Goal: Communication & Community: Connect with others

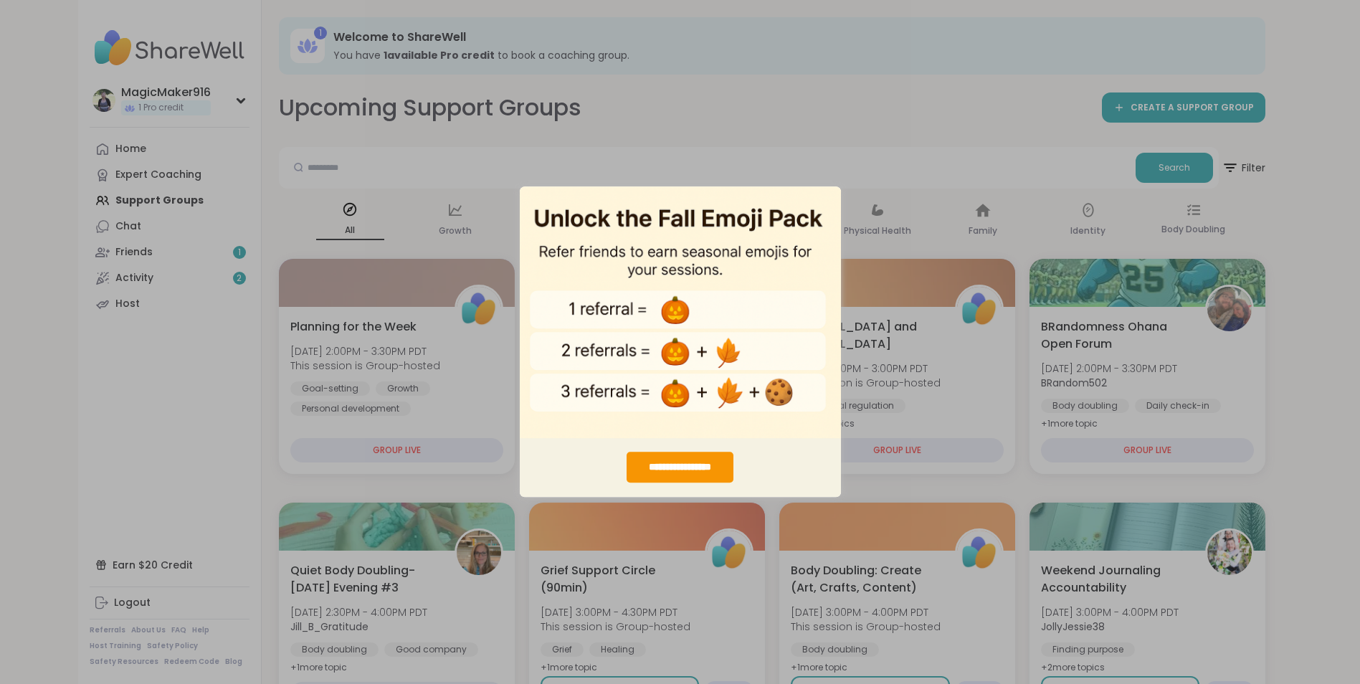
click at [809, 134] on div "**********" at bounding box center [680, 342] width 1360 height 684
click at [612, 520] on div "**********" at bounding box center [680, 342] width 1360 height 684
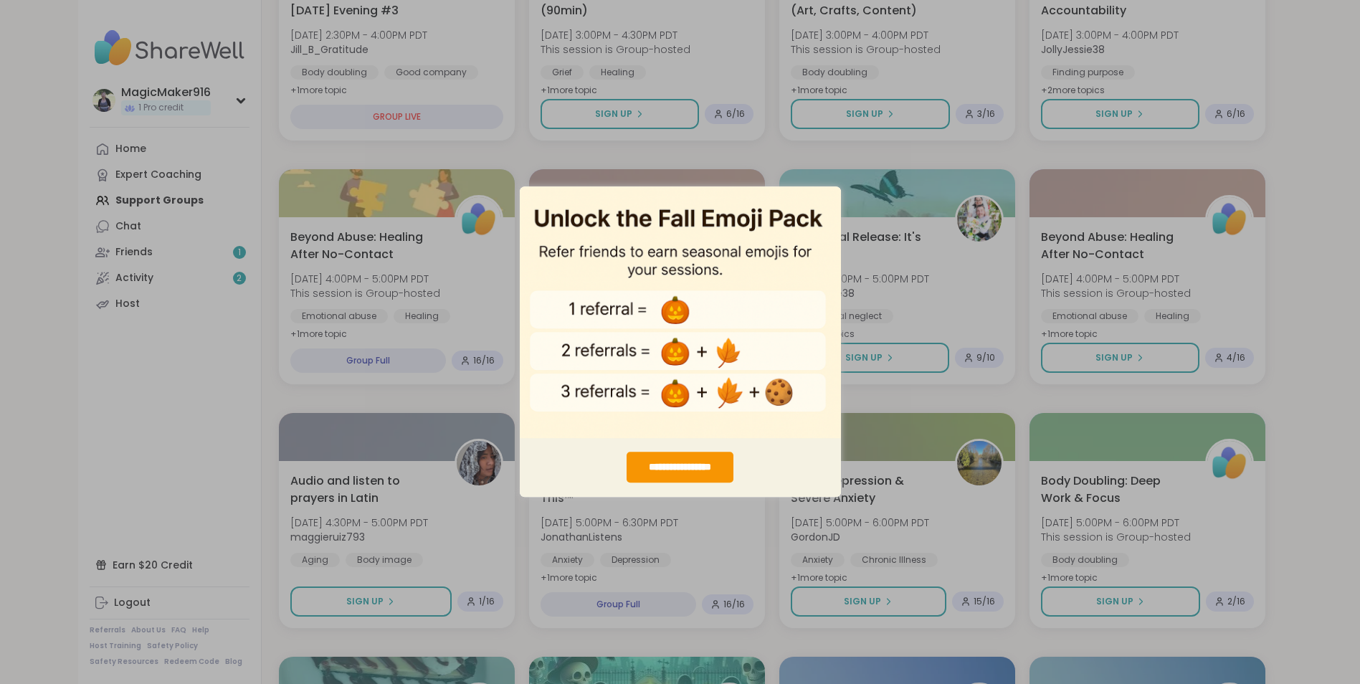
scroll to position [63, 0]
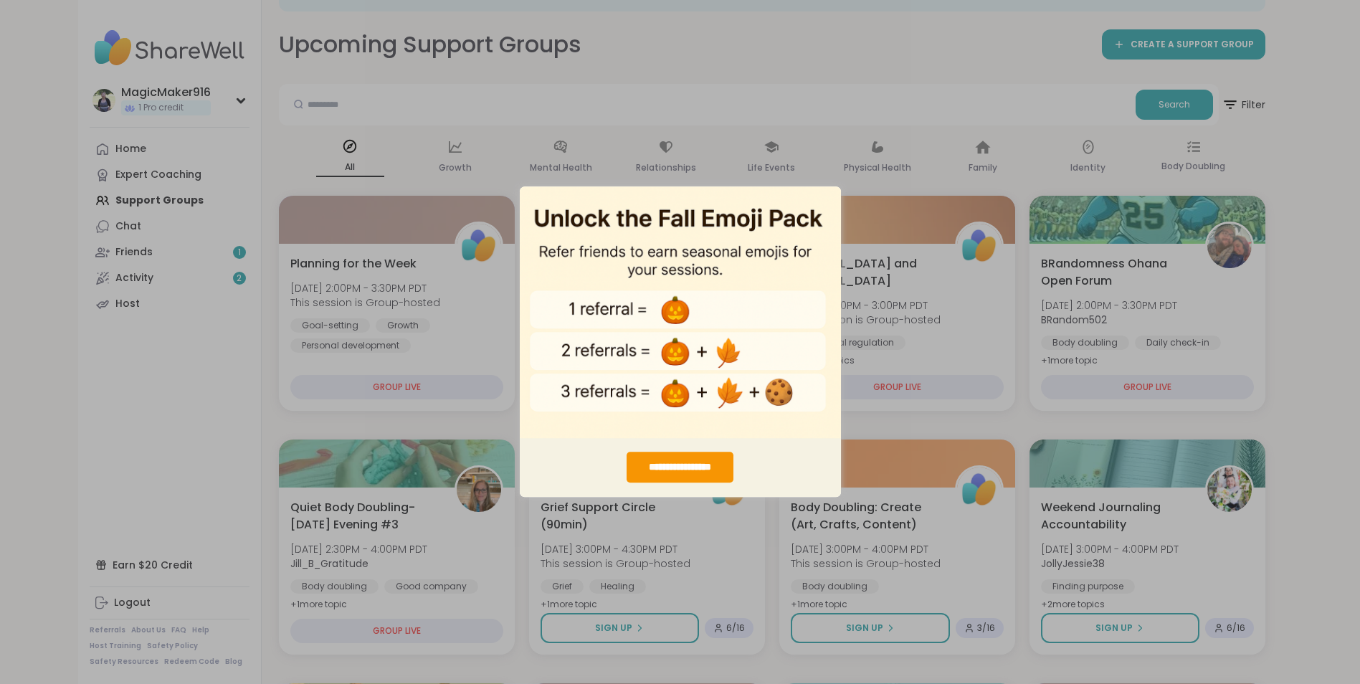
drag, startPoint x: 1363, startPoint y: 55, endPoint x: 1307, endPoint y: 72, distance: 58.5
click at [684, 238] on img "entering modal" at bounding box center [680, 312] width 321 height 252
click at [669, 469] on div "**********" at bounding box center [679, 467] width 107 height 31
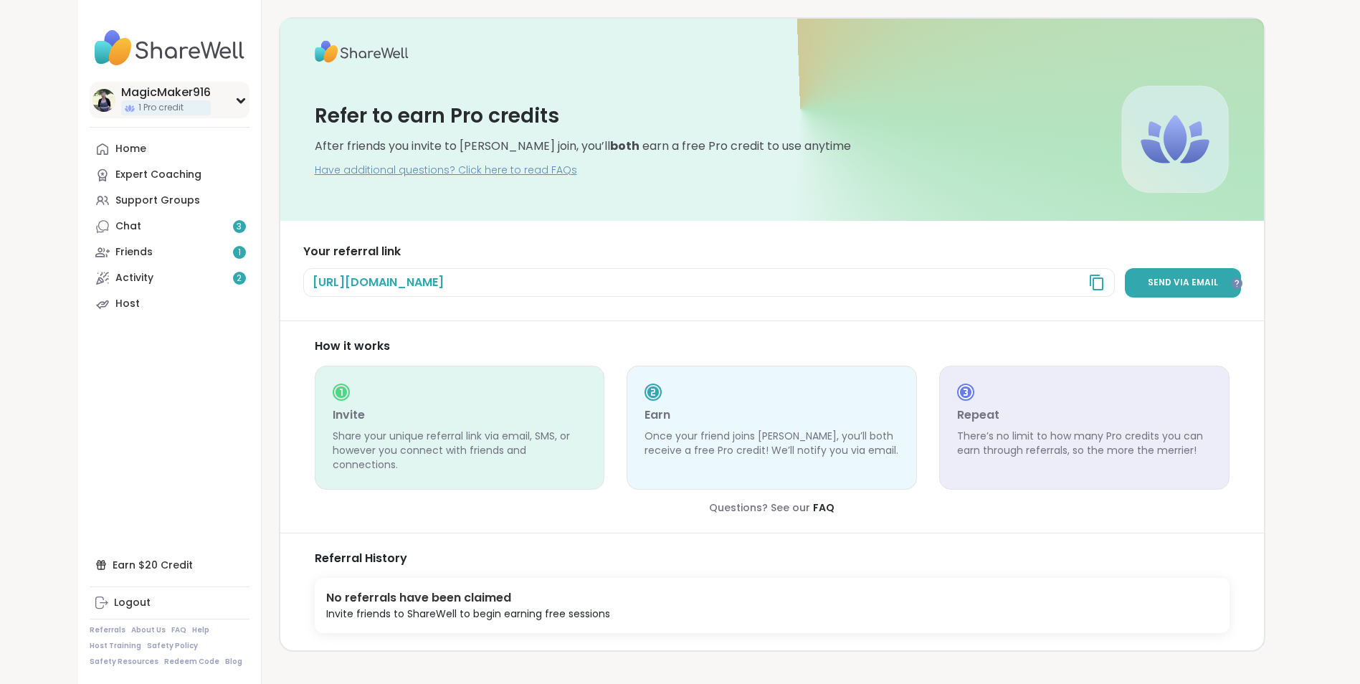
click at [158, 88] on div "MagicMaker916" at bounding box center [166, 93] width 90 height 16
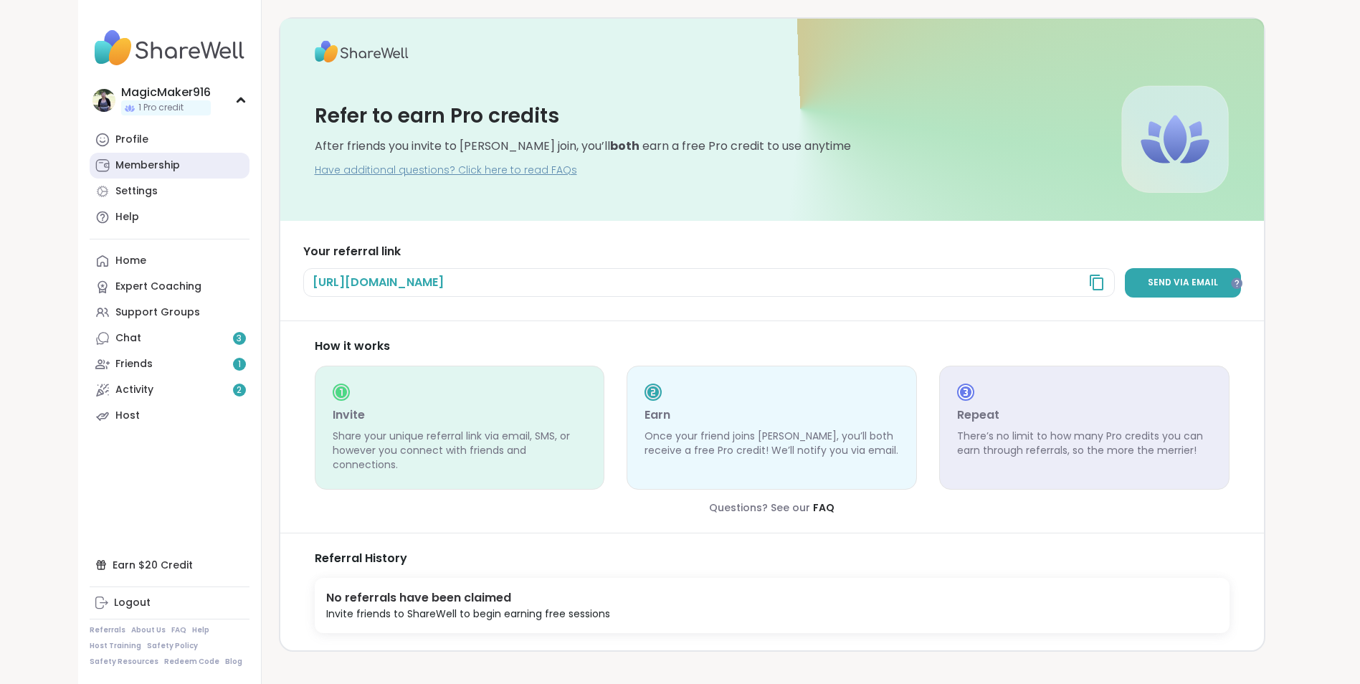
click at [132, 165] on div "Membership" at bounding box center [147, 165] width 65 height 14
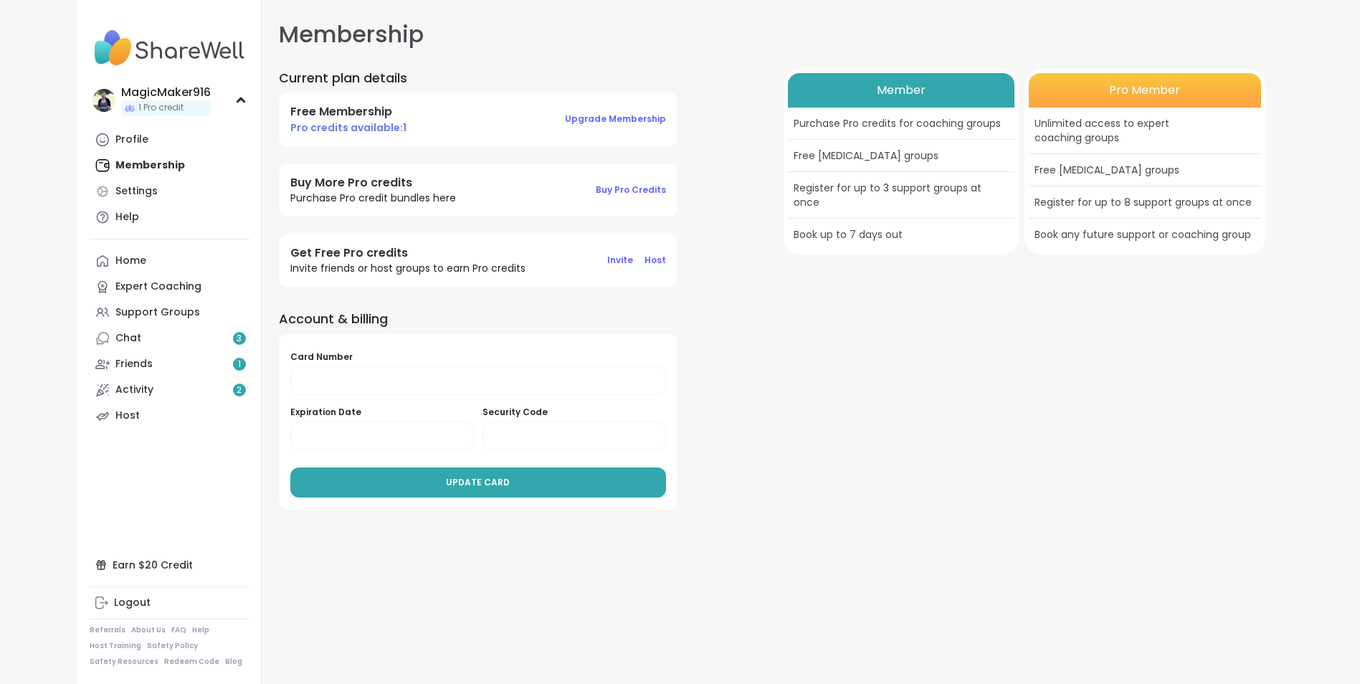
click at [145, 48] on img at bounding box center [170, 48] width 160 height 50
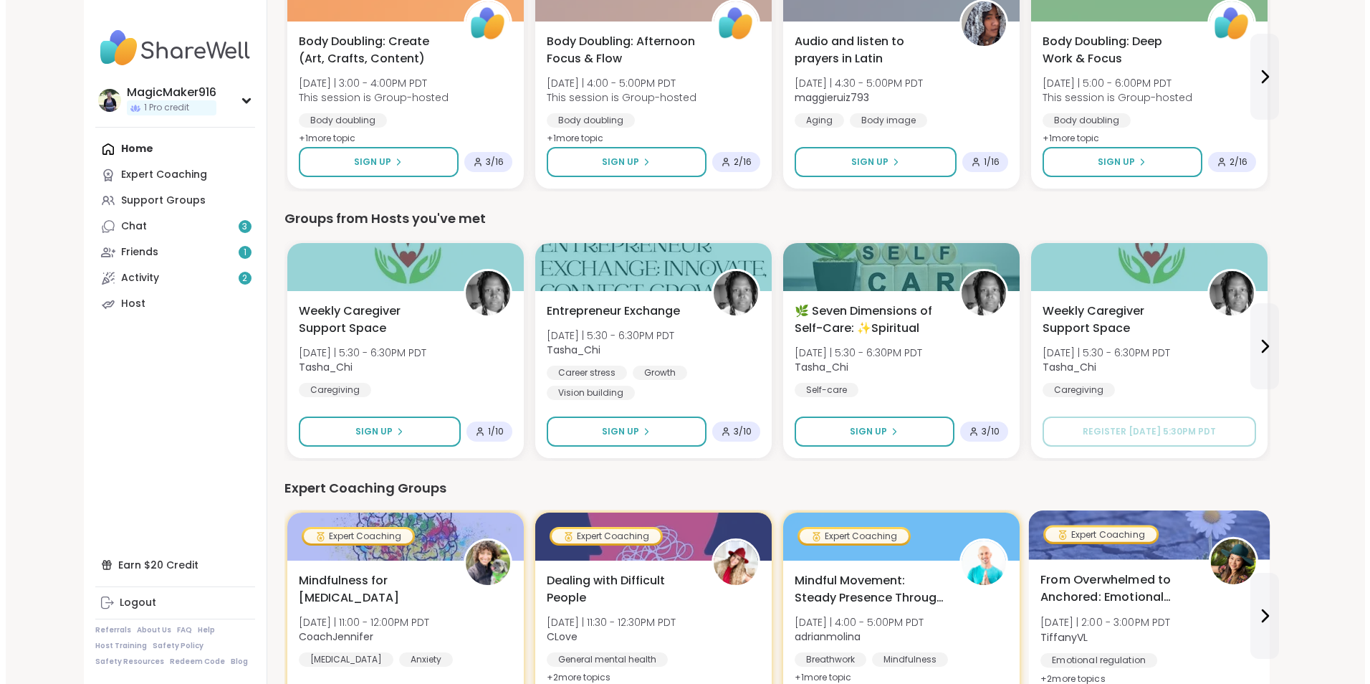
scroll to position [287, 0]
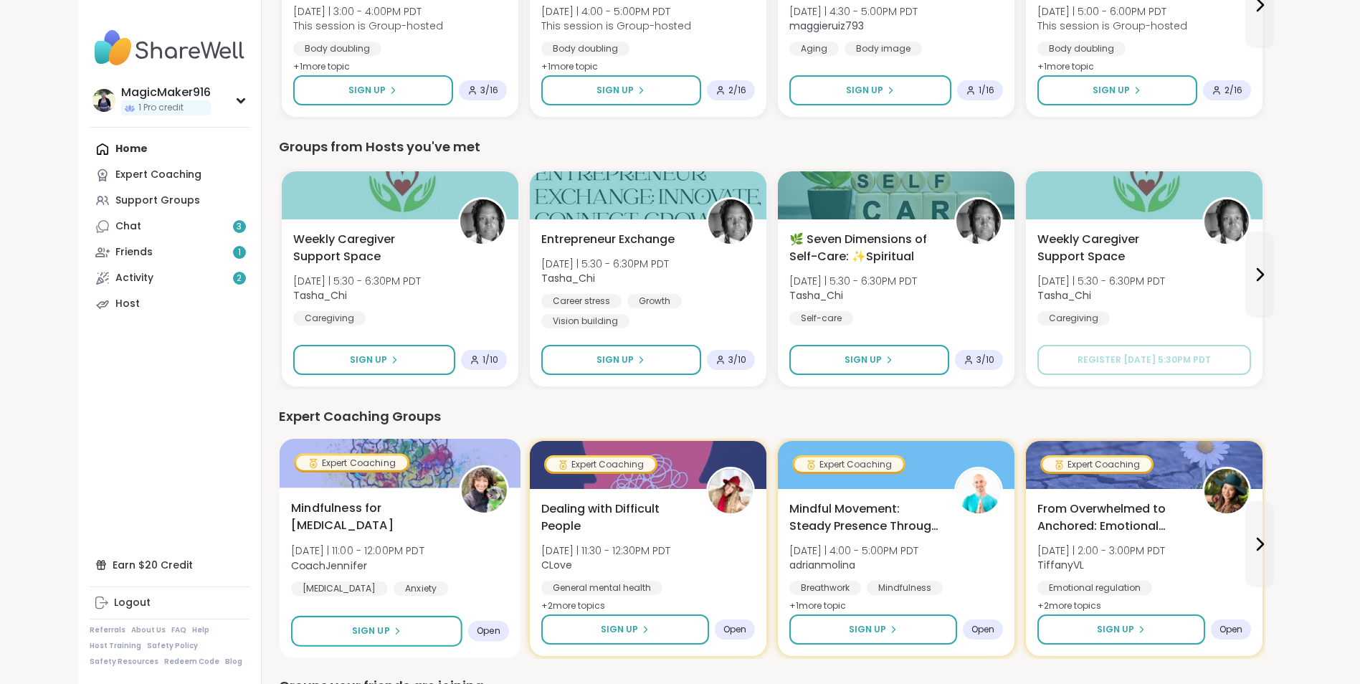
click at [358, 484] on div at bounding box center [400, 463] width 242 height 49
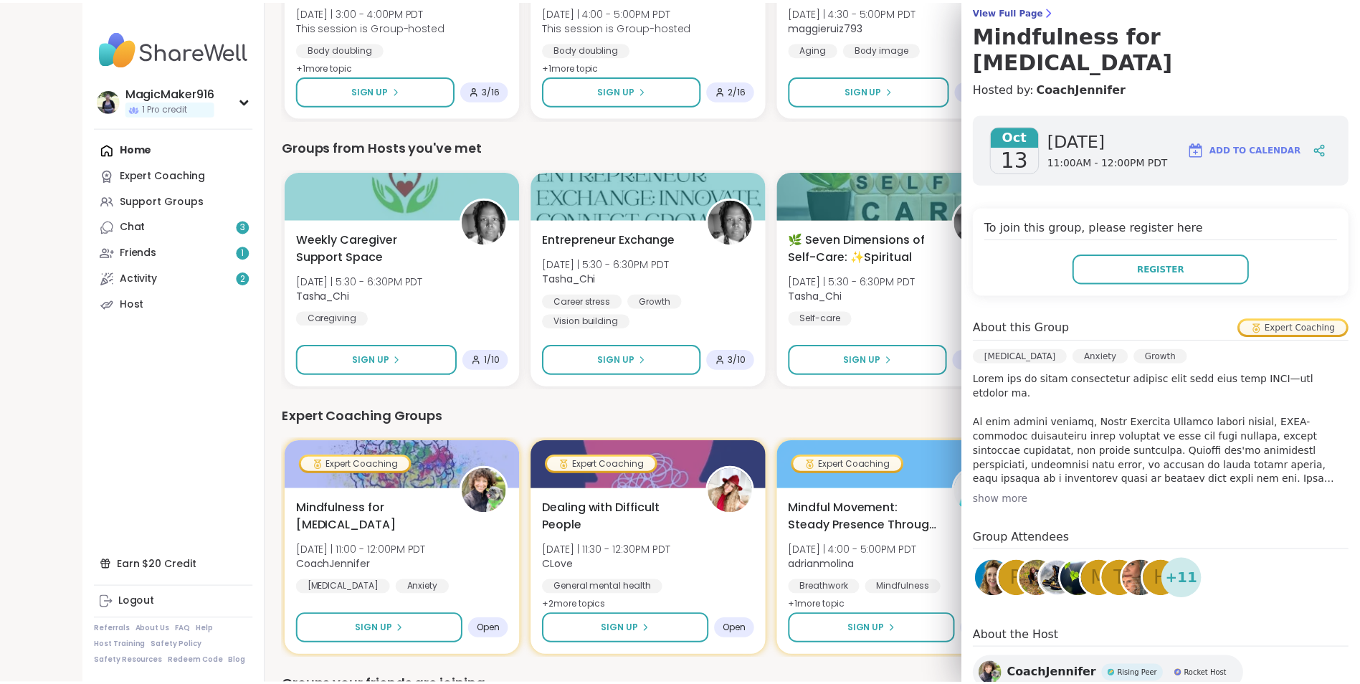
scroll to position [0, 0]
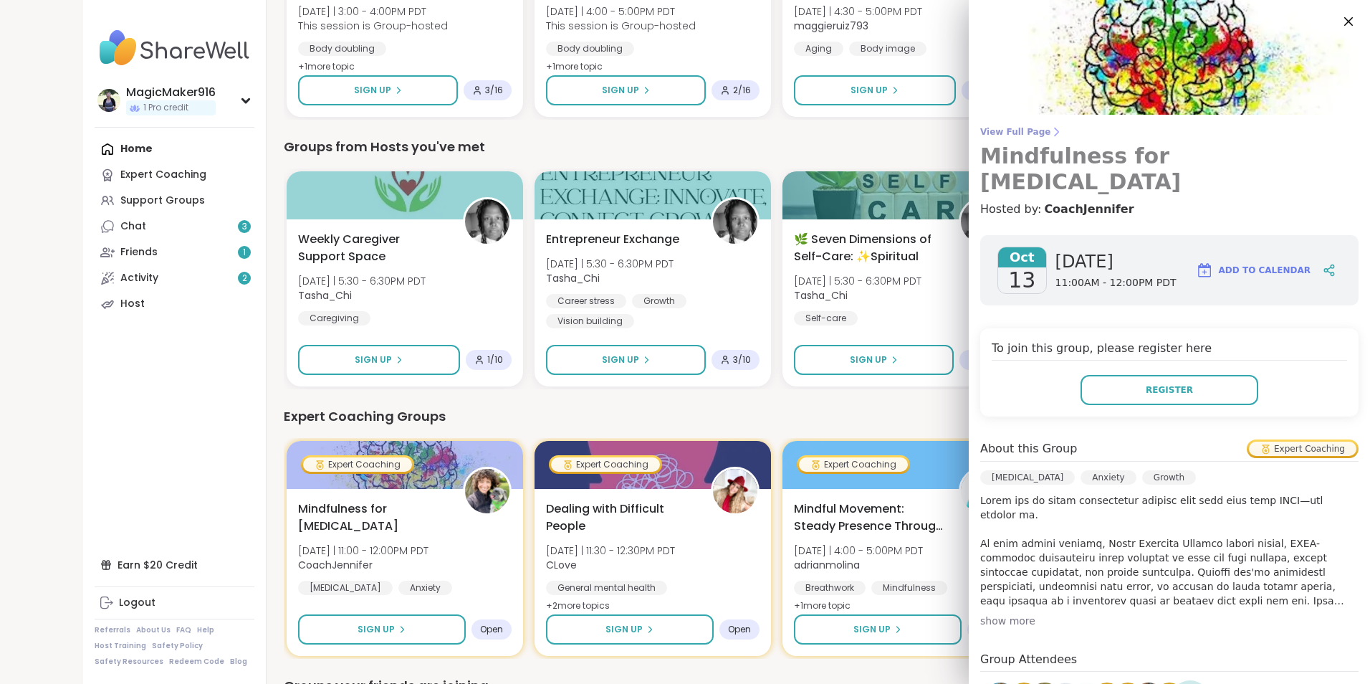
click at [999, 131] on span "View Full Page" at bounding box center [1170, 131] width 378 height 11
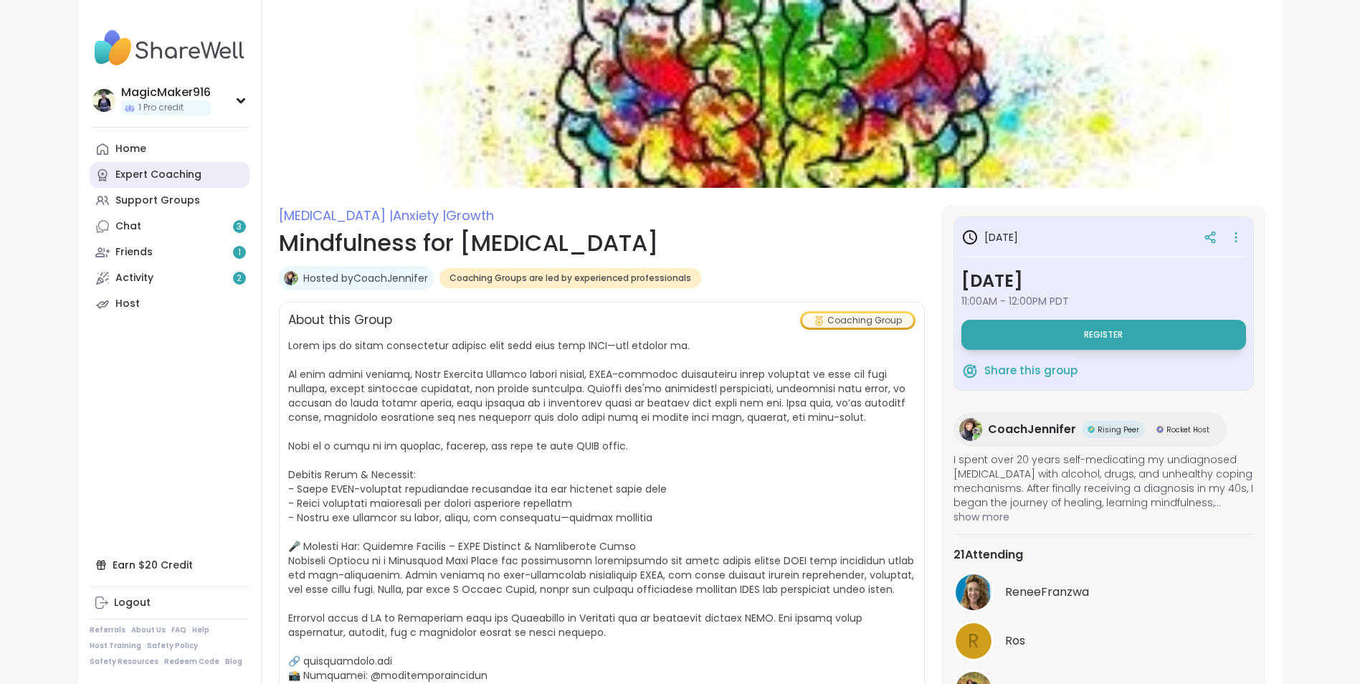
click at [155, 172] on div "Expert Coaching" at bounding box center [158, 175] width 86 height 14
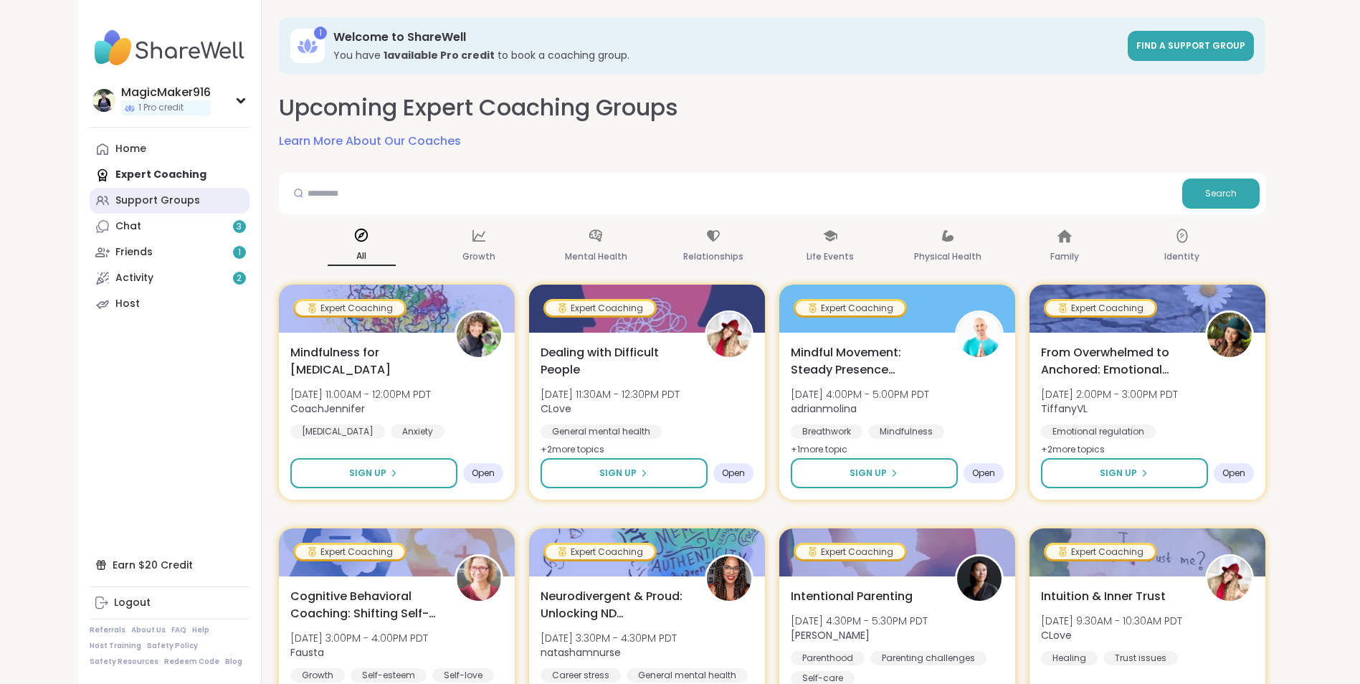
click at [155, 201] on div "Support Groups" at bounding box center [157, 201] width 85 height 14
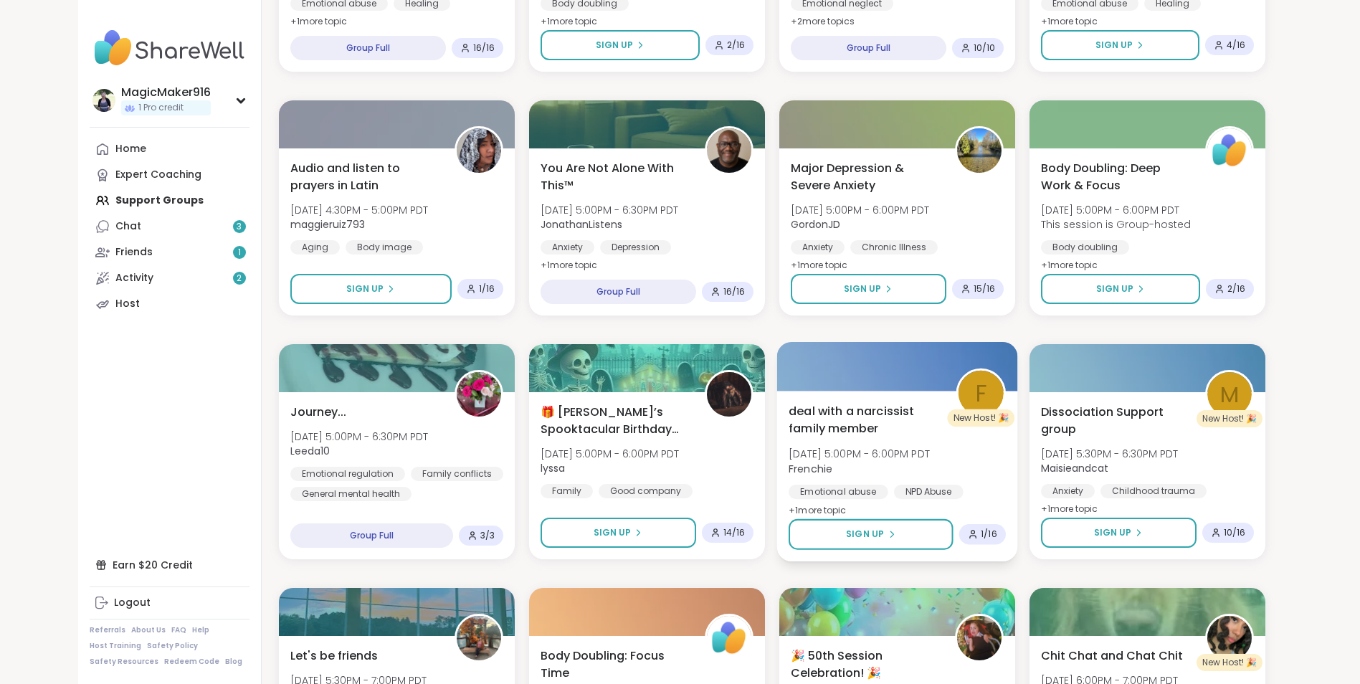
scroll to position [932, 0]
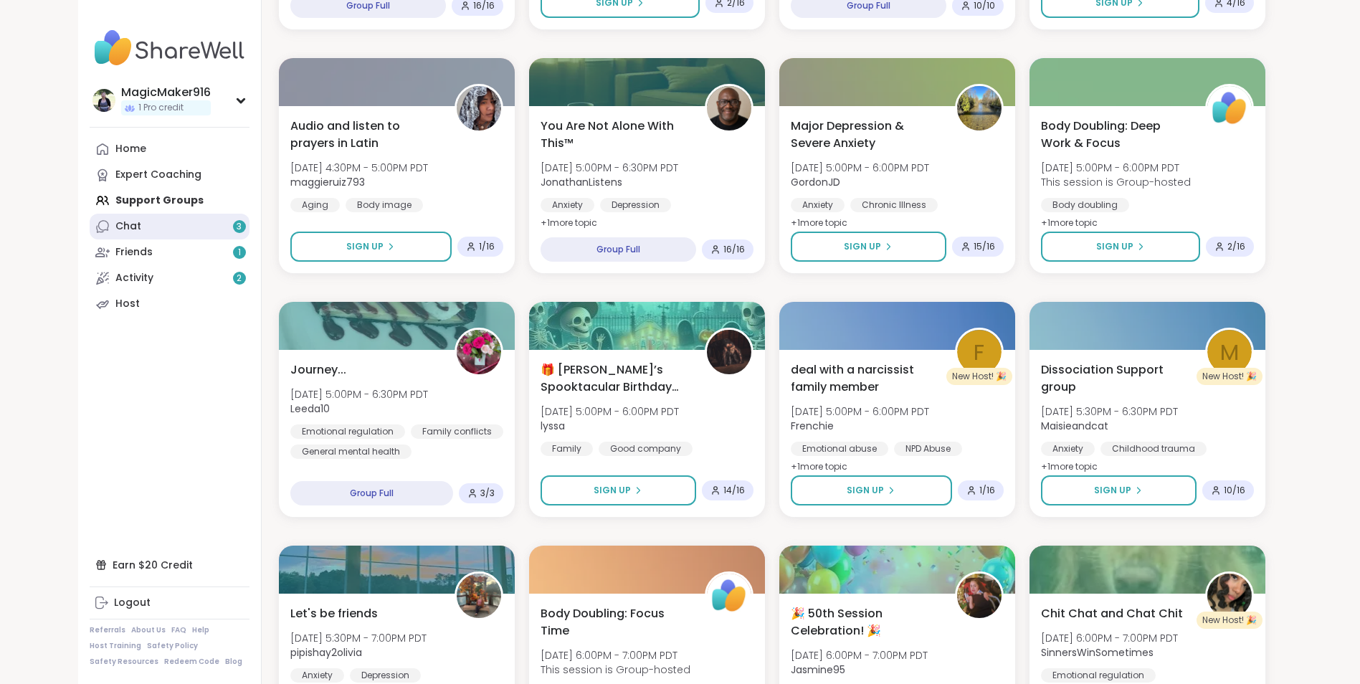
click at [143, 222] on link "Chat 3" at bounding box center [170, 227] width 160 height 26
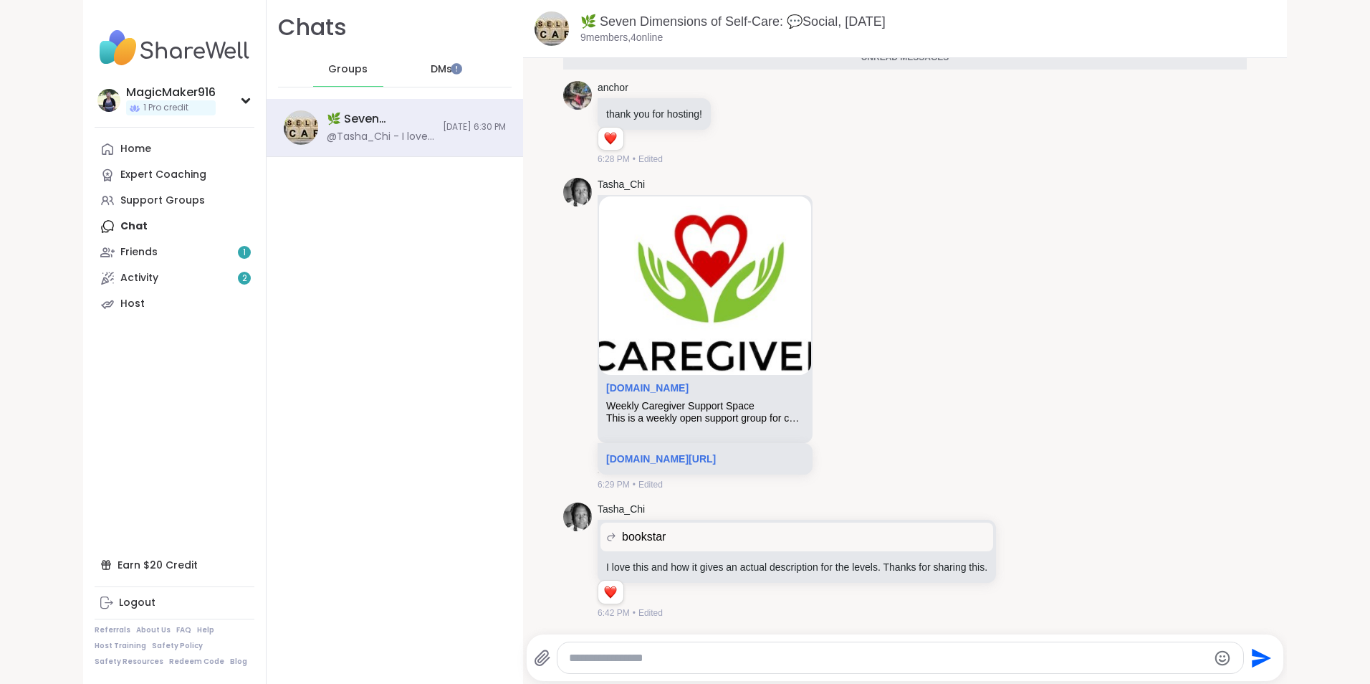
scroll to position [2360, 0]
click at [142, 248] on div "Friends 1" at bounding box center [138, 252] width 37 height 14
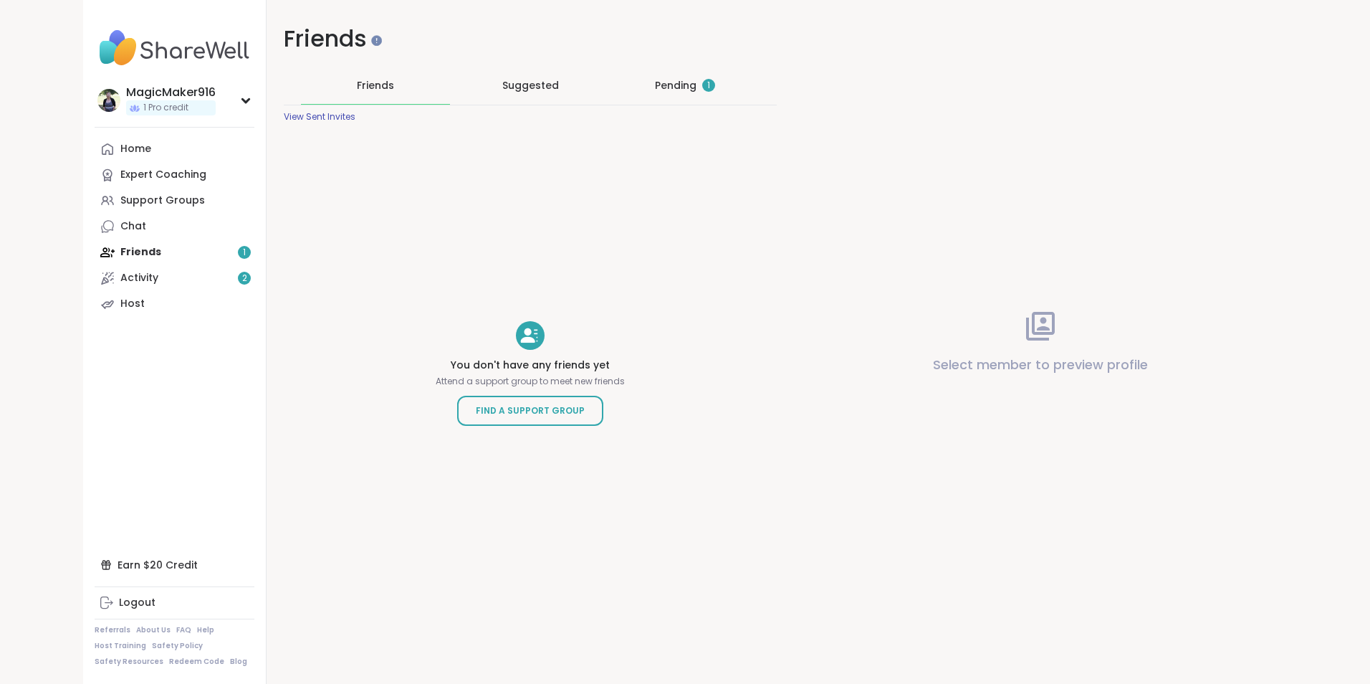
click at [702, 89] on div "1" at bounding box center [708, 85] width 13 height 13
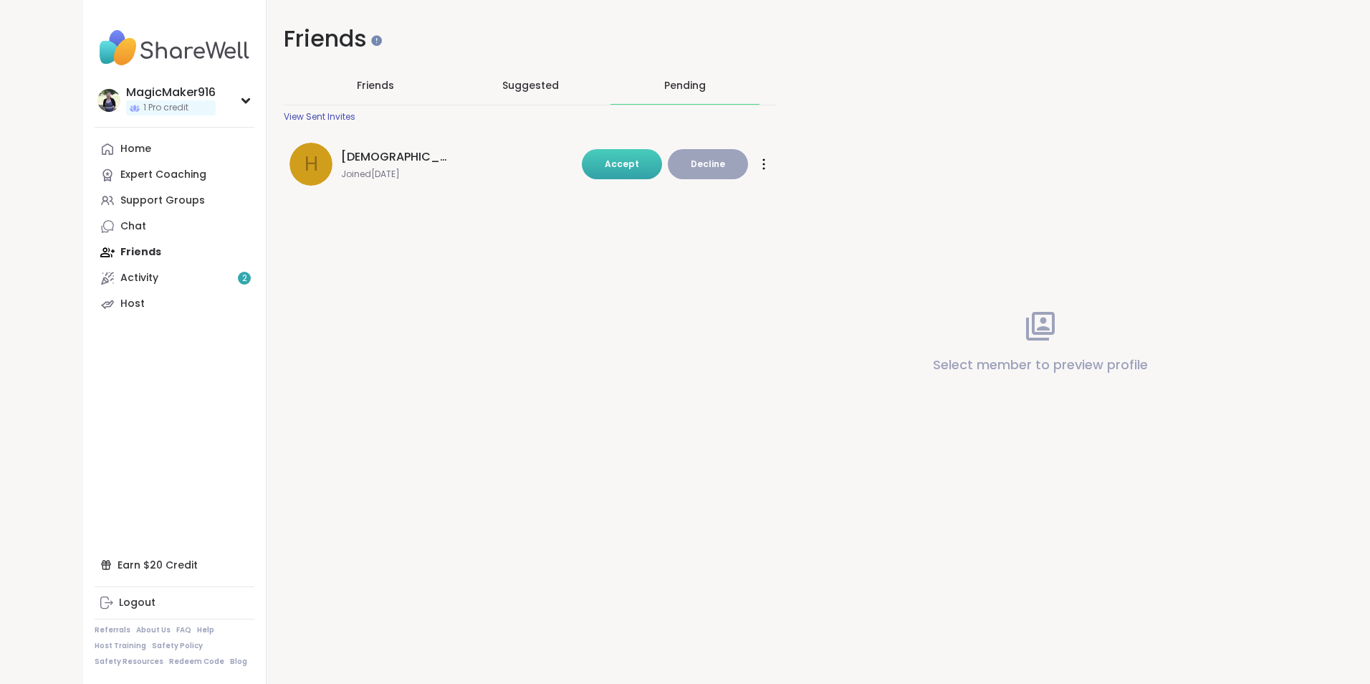
click at [625, 159] on span "Accept" at bounding box center [622, 164] width 34 height 12
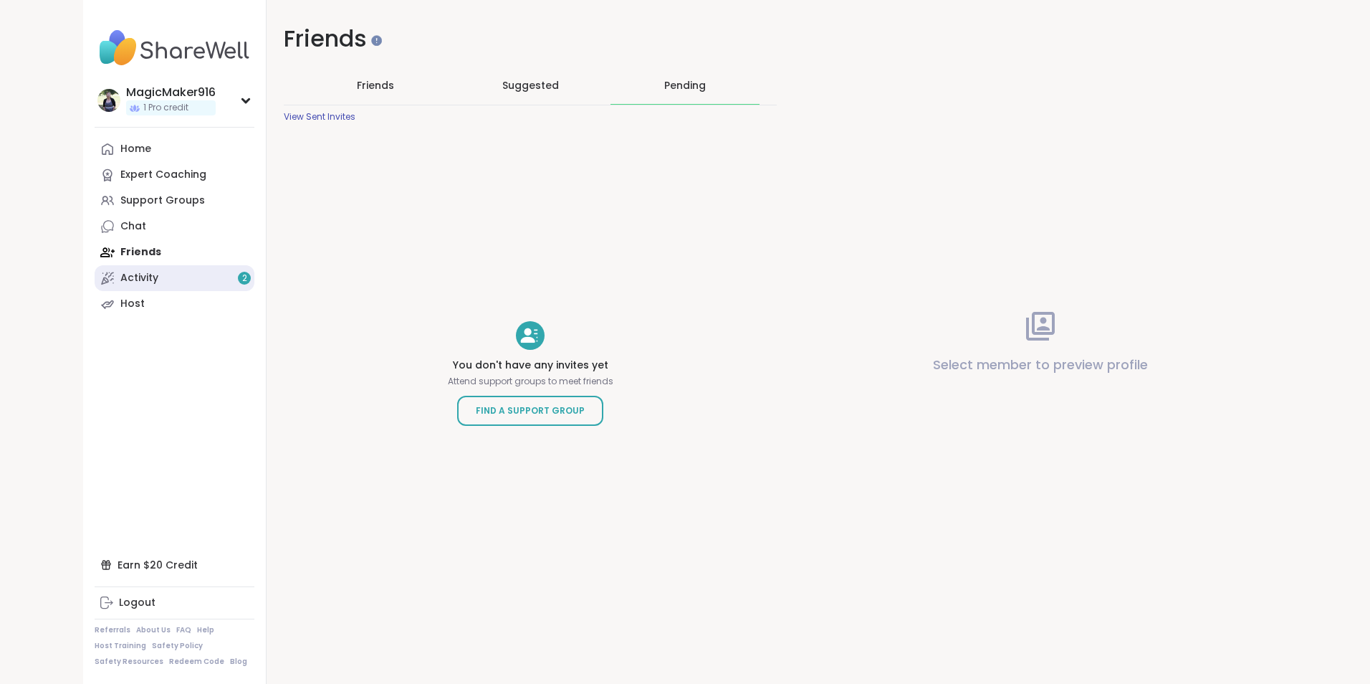
click at [138, 267] on link "Activity 2" at bounding box center [175, 278] width 160 height 26
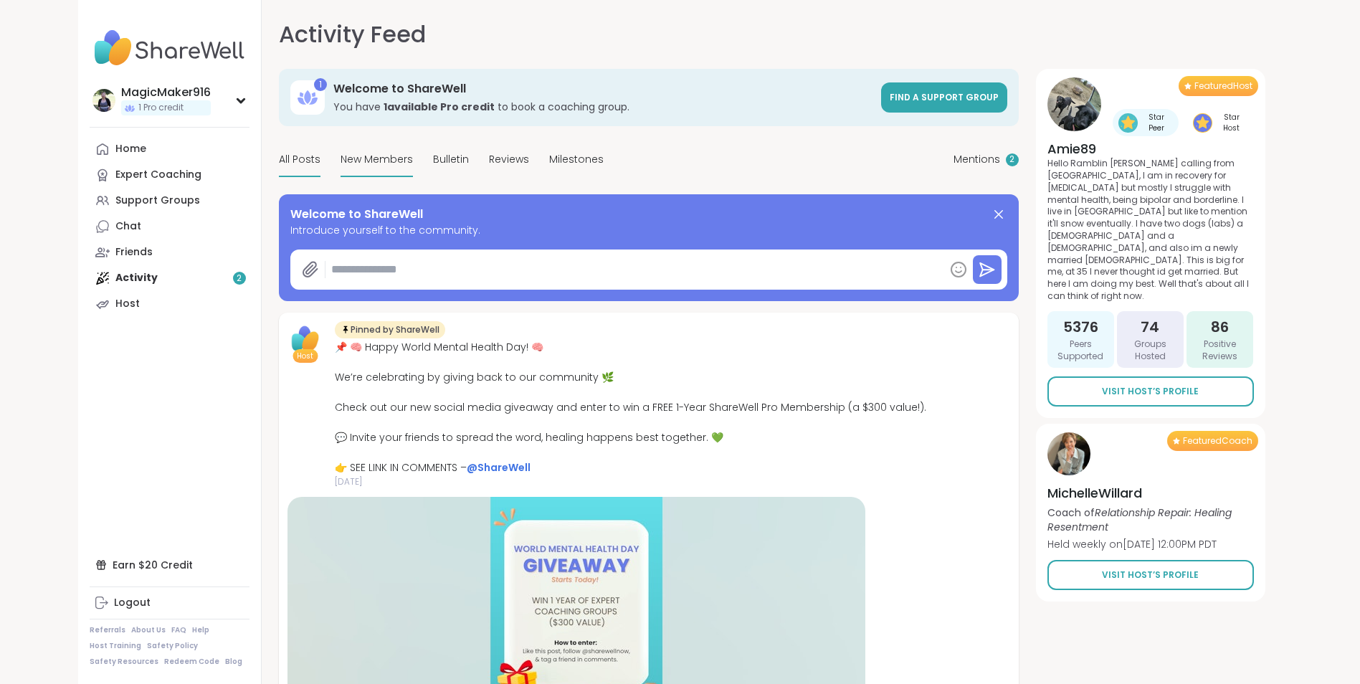
click at [364, 158] on span "New Members" at bounding box center [376, 159] width 72 height 15
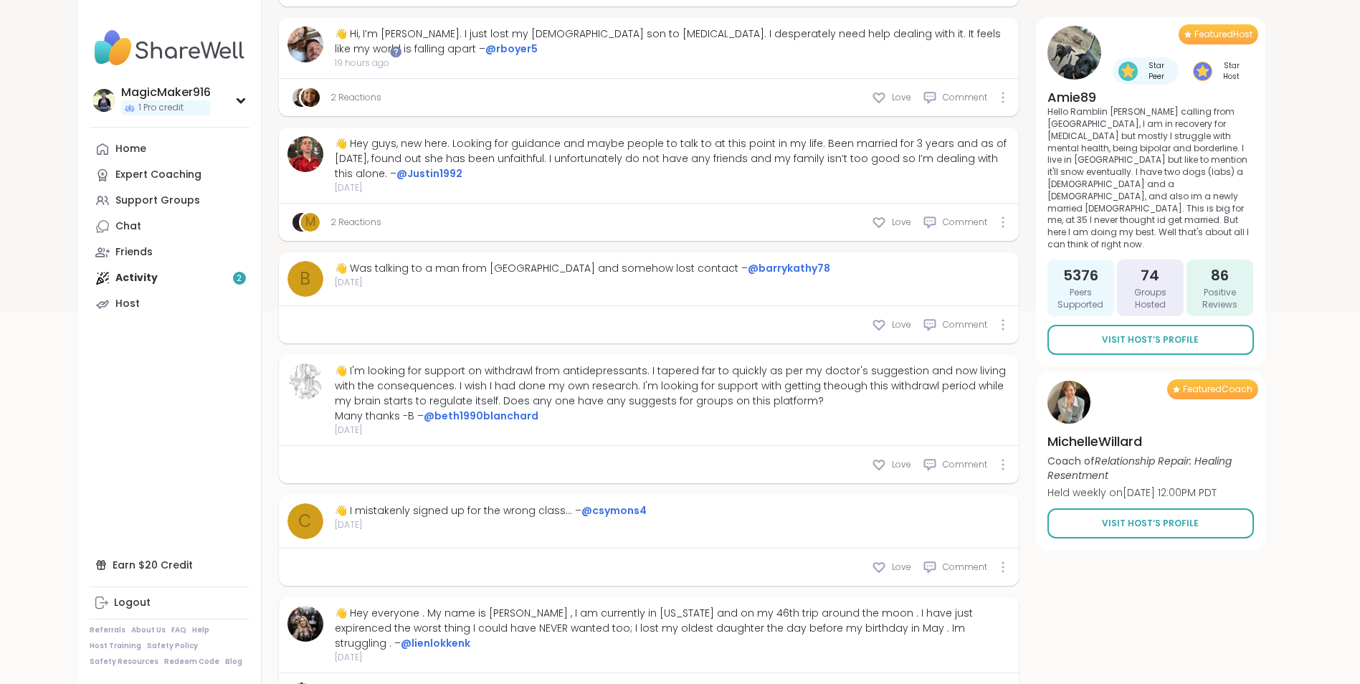
scroll to position [502, 0]
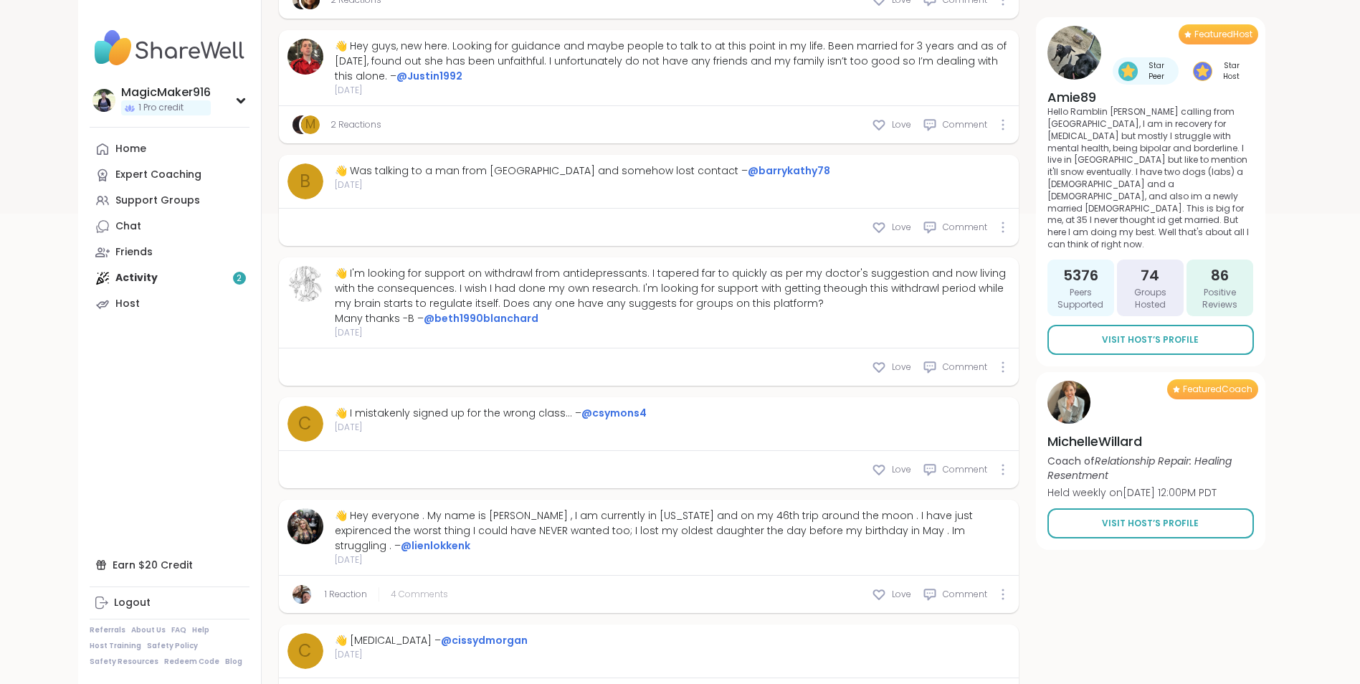
click at [430, 588] on span "4 Comments" at bounding box center [419, 594] width 57 height 13
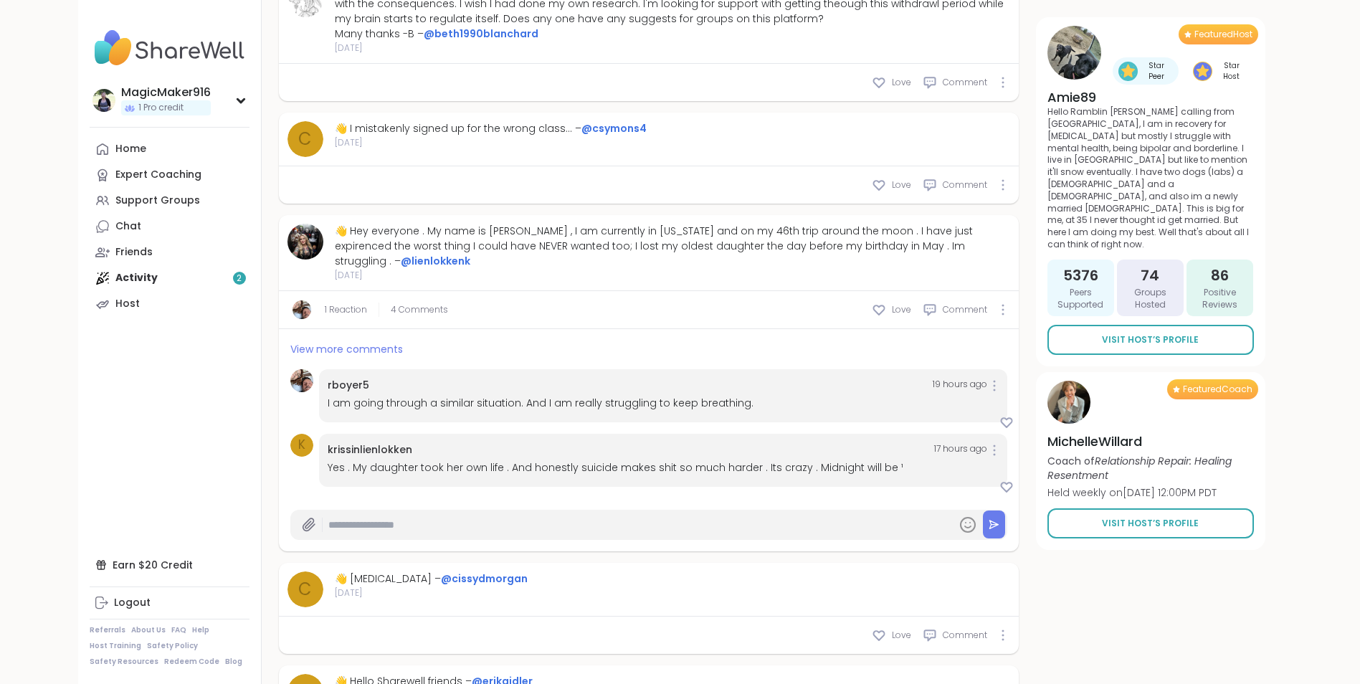
scroll to position [788, 0]
click at [357, 340] on span "View more comments" at bounding box center [346, 347] width 113 height 14
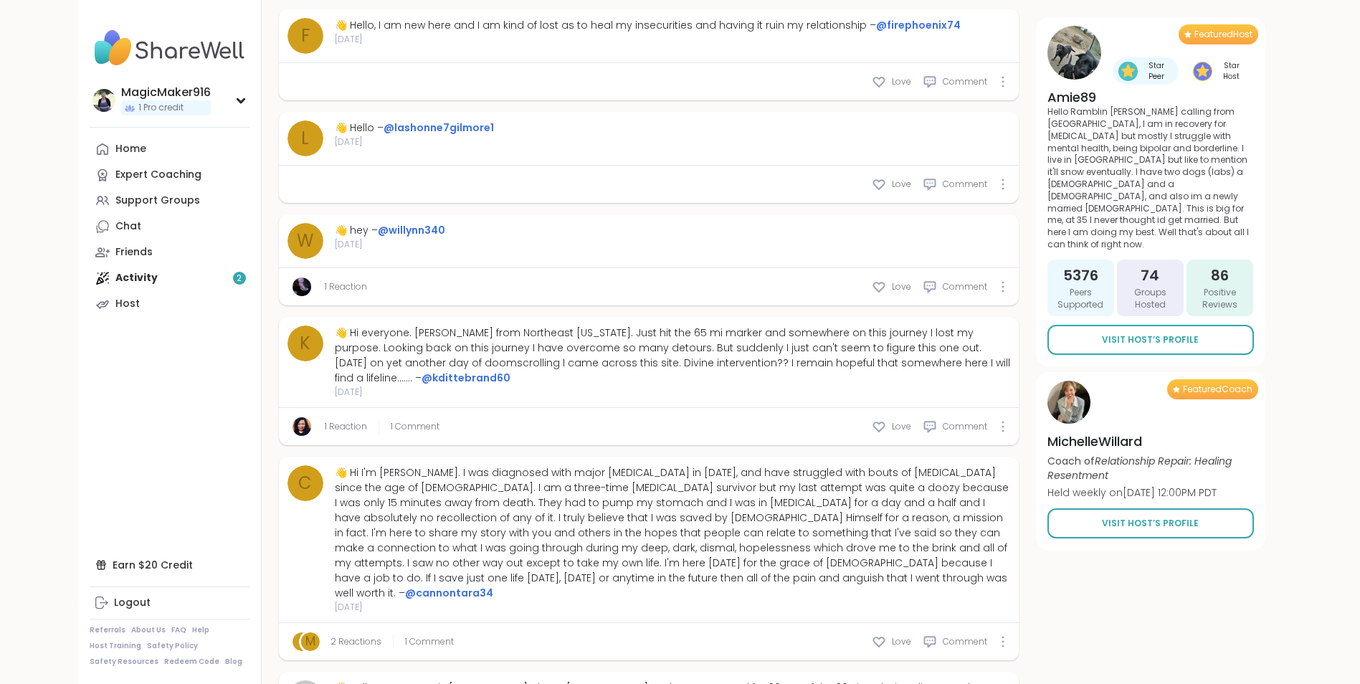
scroll to position [2292, 0]
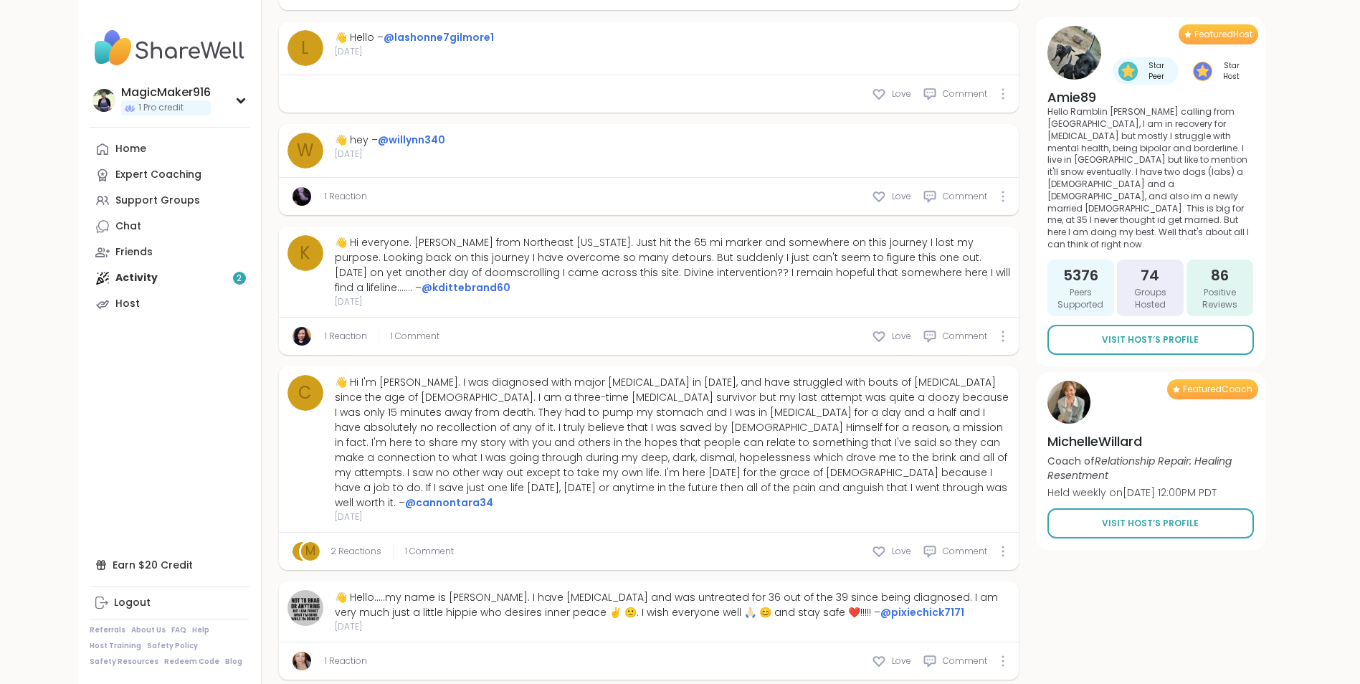
type textarea "*"
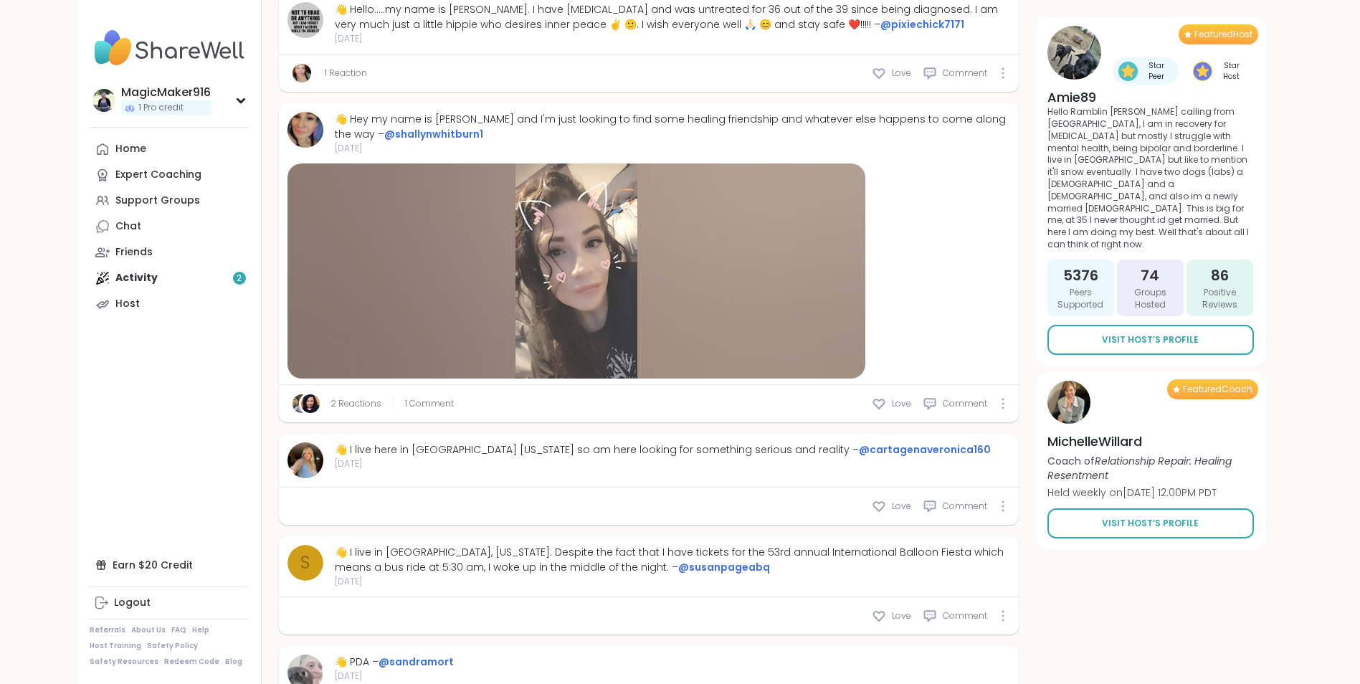
scroll to position [2937, 0]
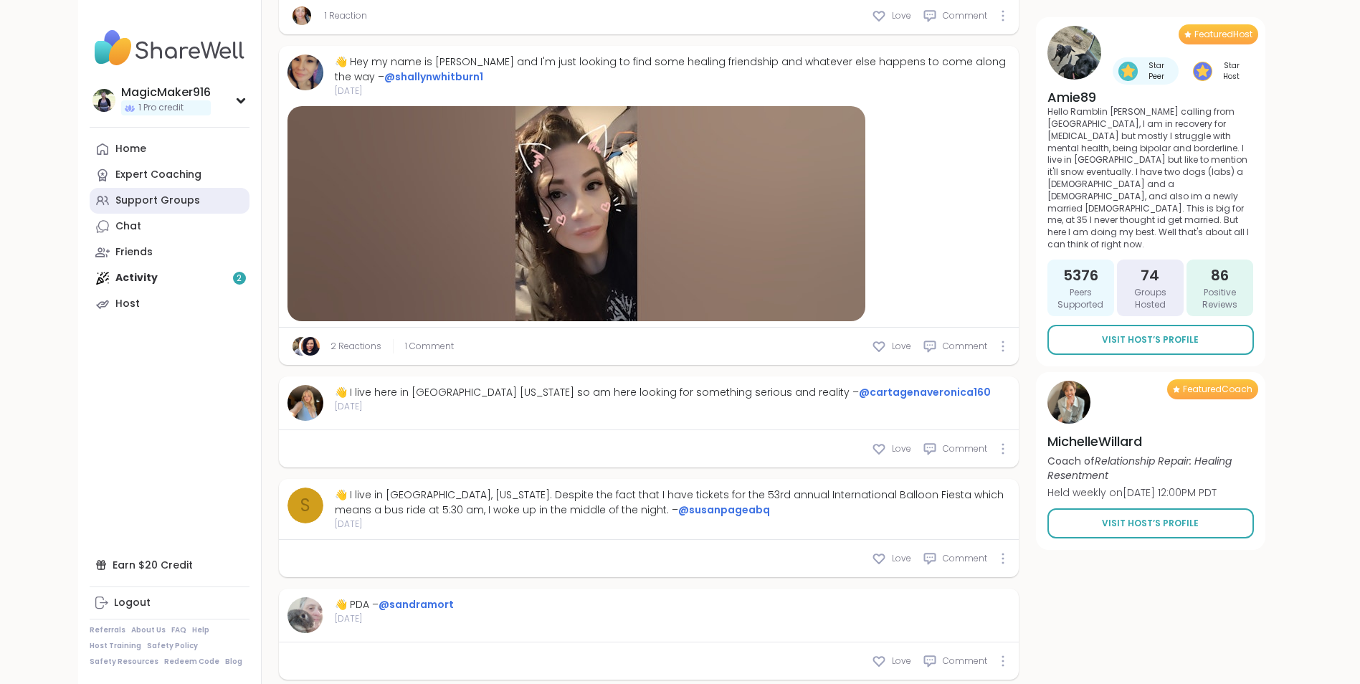
click at [155, 203] on div "Support Groups" at bounding box center [157, 201] width 85 height 14
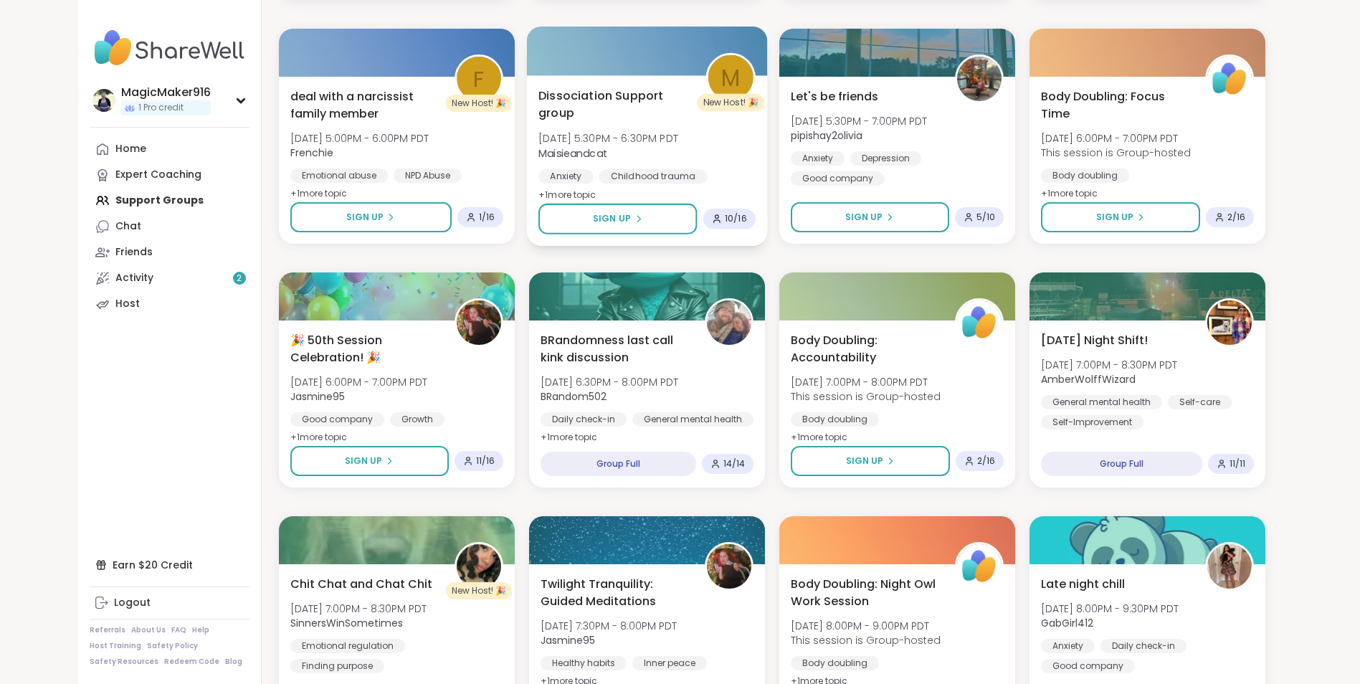
scroll to position [1218, 0]
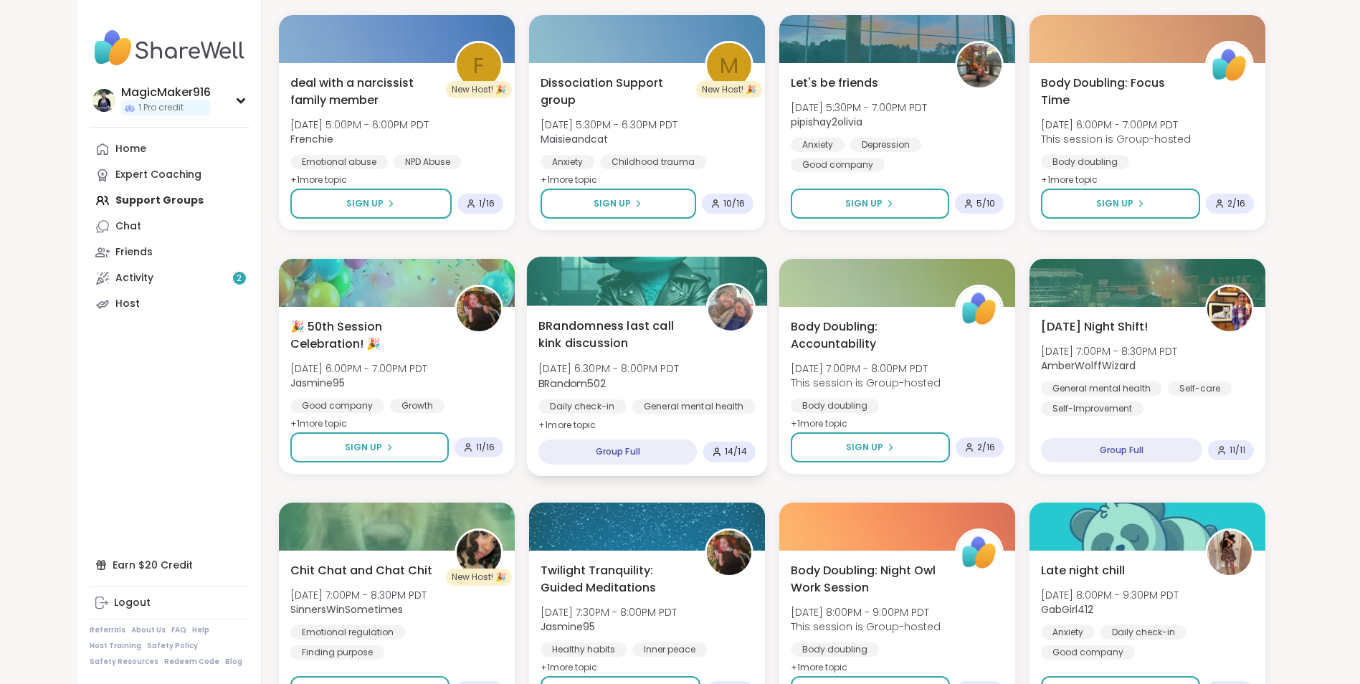
click at [591, 330] on span "BRandomness last call kink discussion" at bounding box center [613, 334] width 151 height 35
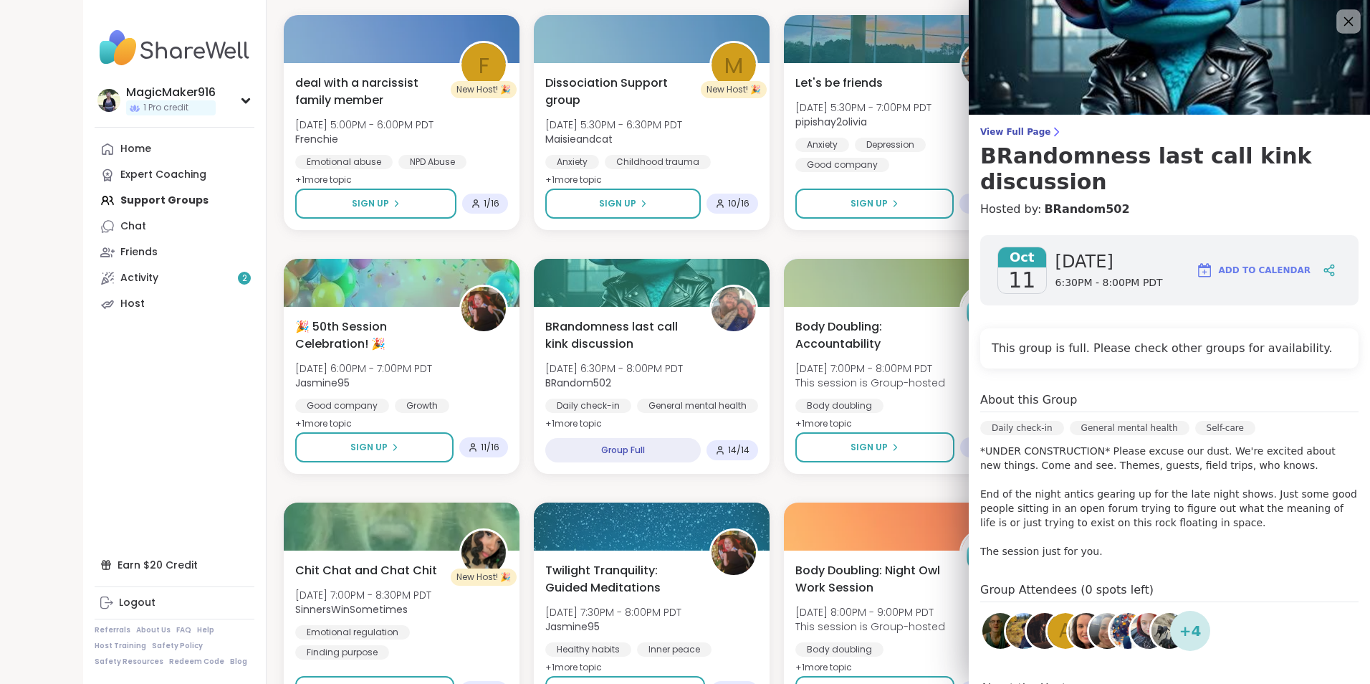
click at [1340, 18] on icon at bounding box center [1349, 21] width 18 height 18
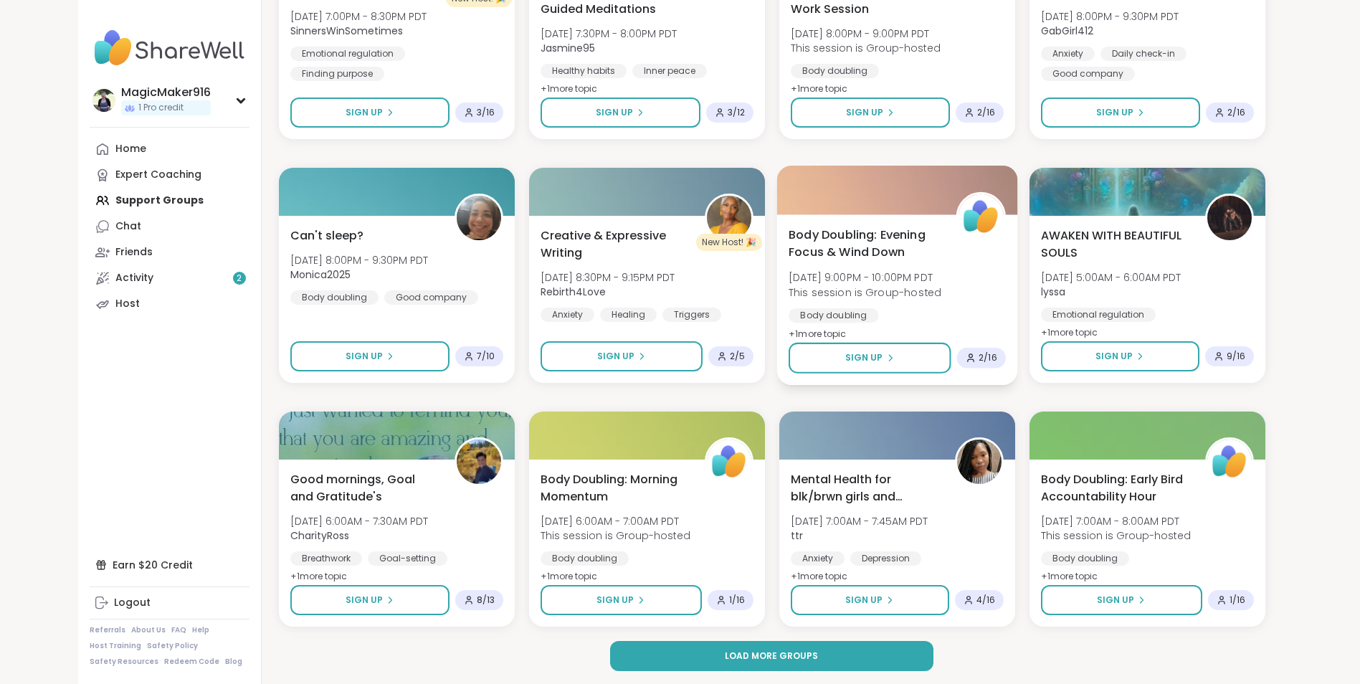
scroll to position [1798, 0]
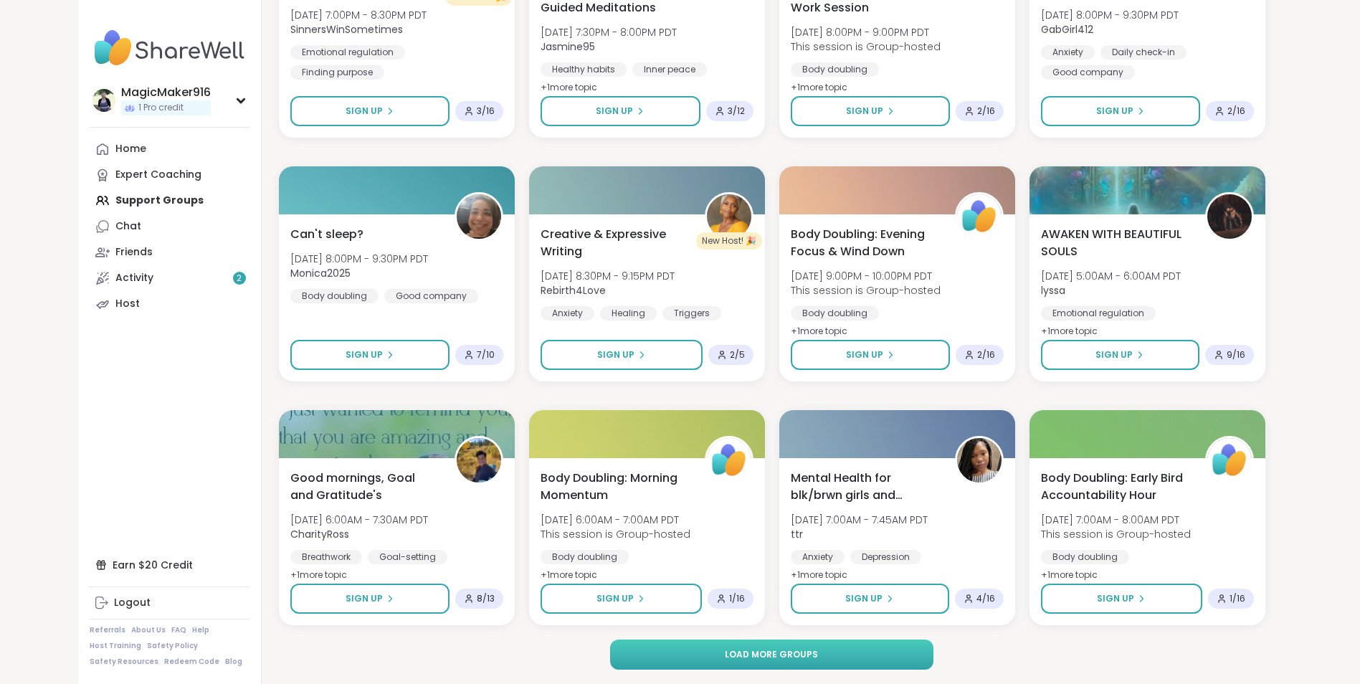
click at [821, 657] on button "Load more groups" at bounding box center [771, 654] width 323 height 30
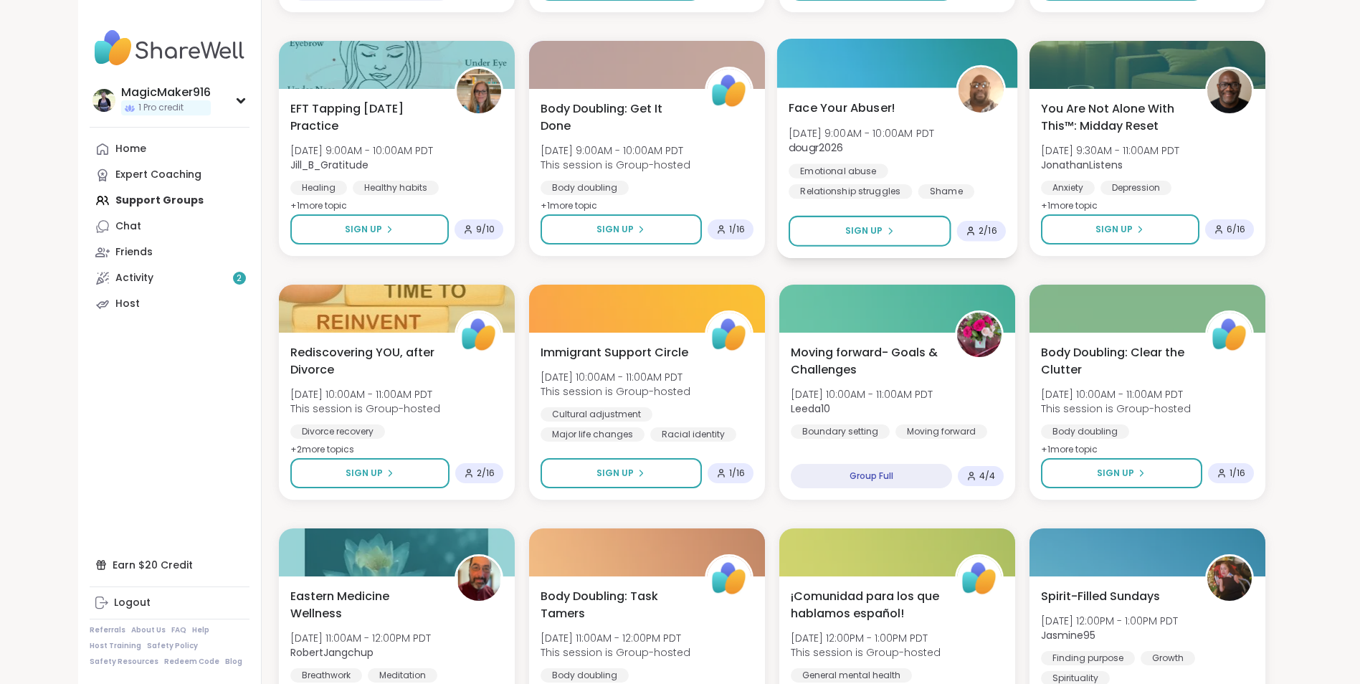
scroll to position [2730, 0]
